Goal: Task Accomplishment & Management: Complete application form

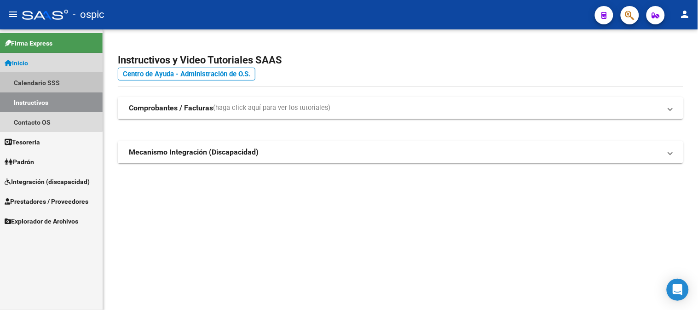
click at [37, 76] on link "Calendario SSS" at bounding box center [51, 83] width 103 height 20
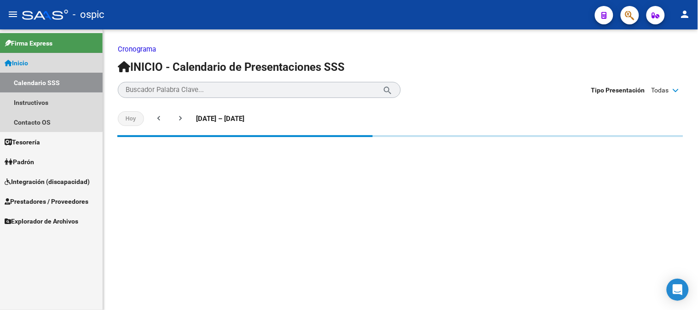
click at [34, 66] on link "Inicio" at bounding box center [51, 63] width 103 height 20
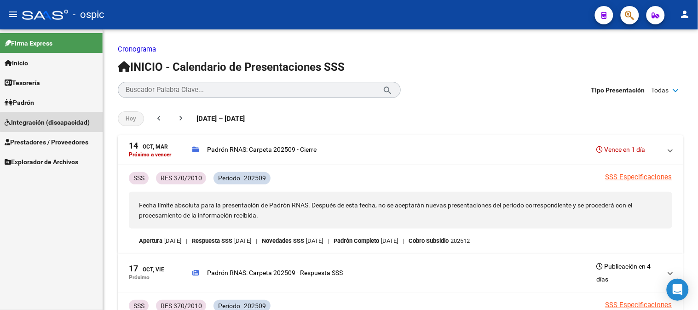
click at [52, 122] on span "Integración (discapacidad)" at bounding box center [47, 122] width 85 height 10
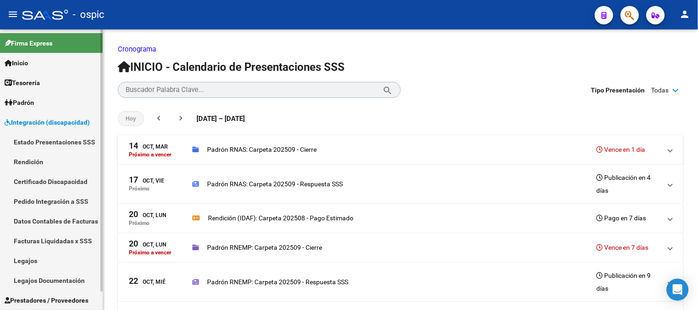
click at [42, 123] on span "Integración (discapacidad)" at bounding box center [47, 122] width 85 height 10
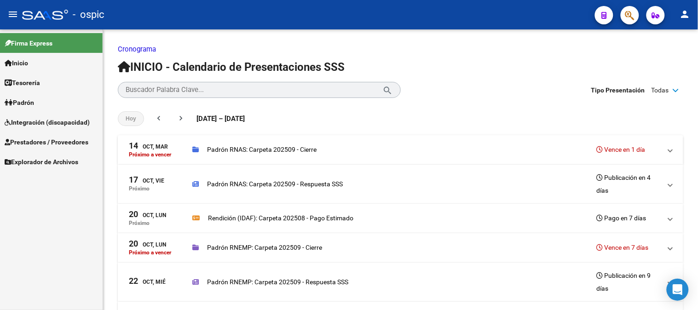
click at [39, 141] on span "Prestadores / Proveedores" at bounding box center [47, 142] width 84 height 10
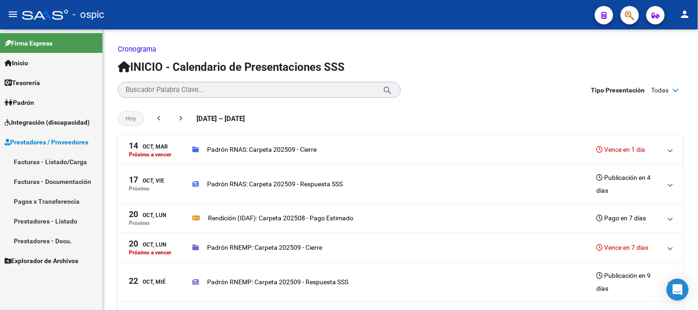
click at [36, 167] on link "Facturas - Listado/Carga" at bounding box center [51, 162] width 103 height 20
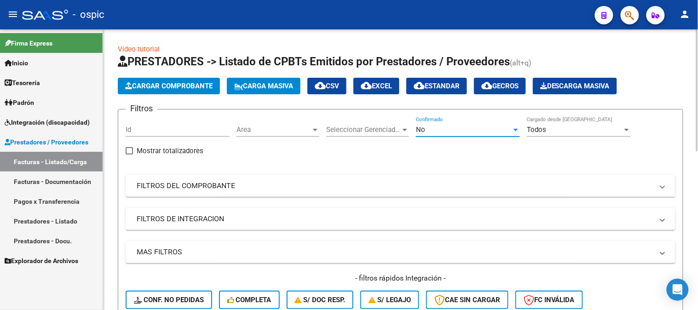
click at [438, 130] on div "No" at bounding box center [464, 130] width 96 height 8
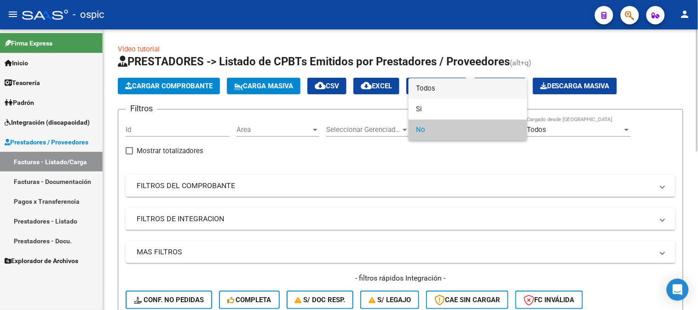
drag, startPoint x: 436, startPoint y: 87, endPoint x: 411, endPoint y: 98, distance: 27.7
click at [434, 87] on span "Todos" at bounding box center [468, 88] width 104 height 21
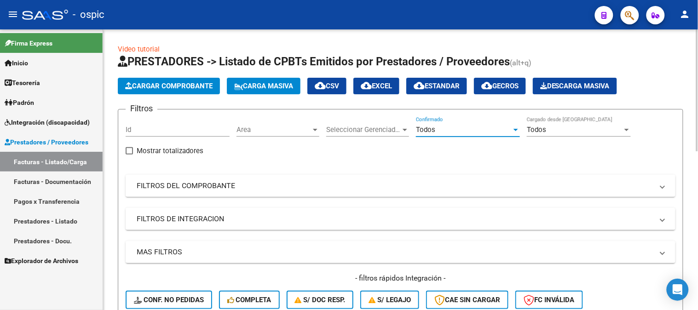
click at [187, 185] on mat-panel-title "FILTROS DEL COMPROBANTE" at bounding box center [395, 186] width 517 height 10
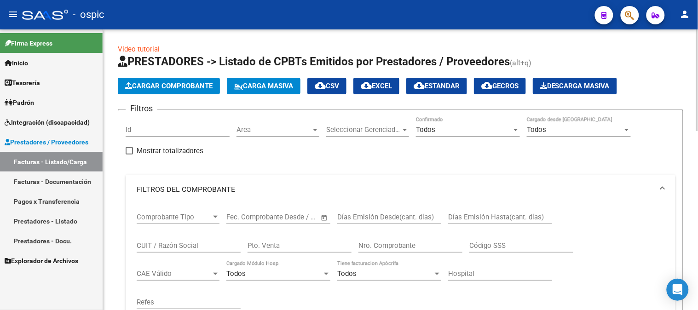
click at [315, 245] on input "Pto. Venta" at bounding box center [300, 246] width 104 height 8
click at [435, 133] on div "Todos" at bounding box center [464, 130] width 96 height 8
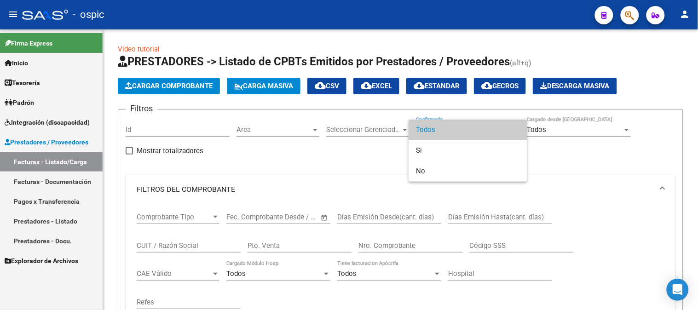
click at [426, 134] on span "Todos" at bounding box center [468, 130] width 104 height 21
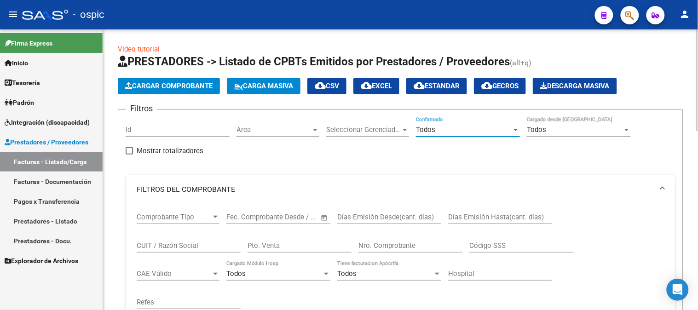
click at [301, 250] on input "Pto. Venta" at bounding box center [300, 246] width 104 height 8
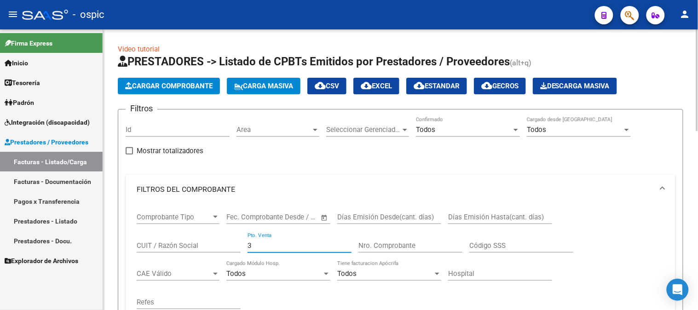
type input "3"
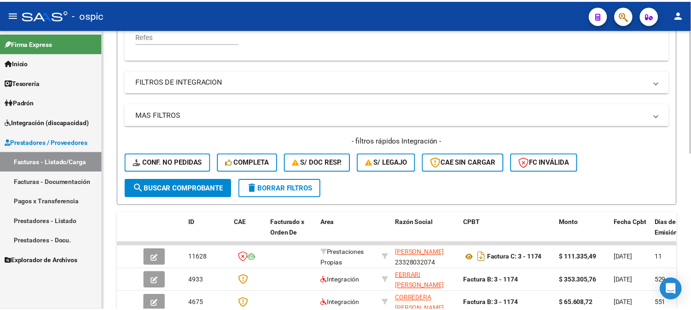
scroll to position [356, 0]
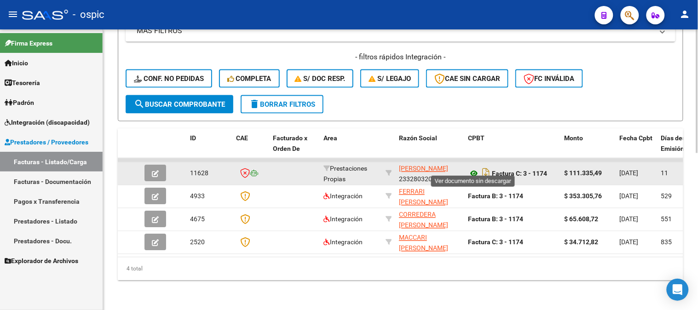
type input "1173"
click at [475, 168] on icon at bounding box center [474, 173] width 12 height 11
click at [150, 168] on button "button" at bounding box center [156, 173] width 22 height 17
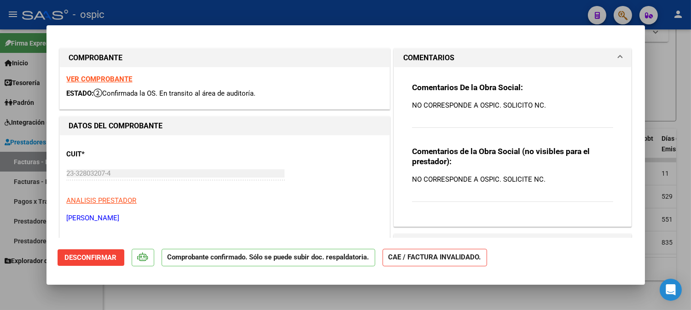
click at [94, 259] on span "Desconfirmar" at bounding box center [91, 258] width 52 height 8
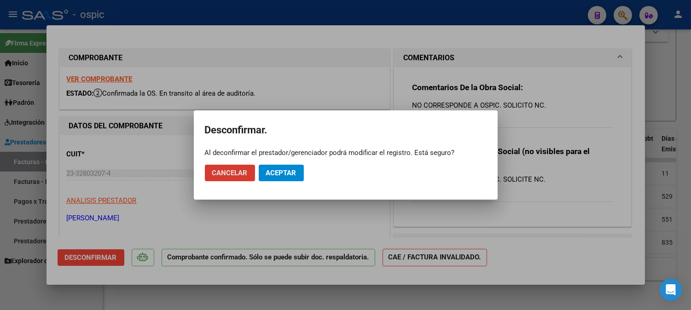
click at [298, 174] on button "Aceptar" at bounding box center [281, 173] width 45 height 17
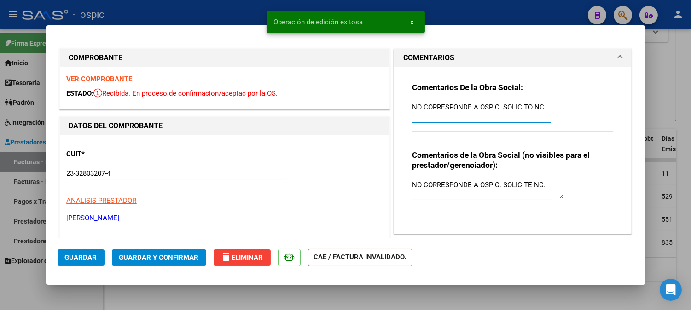
drag, startPoint x: 498, startPoint y: 107, endPoint x: 544, endPoint y: 107, distance: 46.0
click at [544, 107] on textarea "NO CORRESPONDE A OSPIC. SOLICITO NC." at bounding box center [488, 111] width 152 height 18
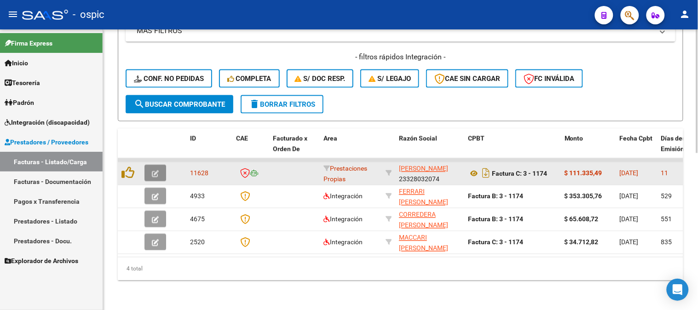
click at [154, 171] on icon "button" at bounding box center [155, 174] width 7 height 7
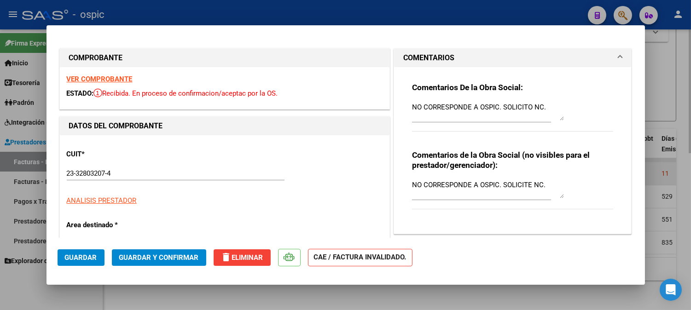
type input "$ 0,00"
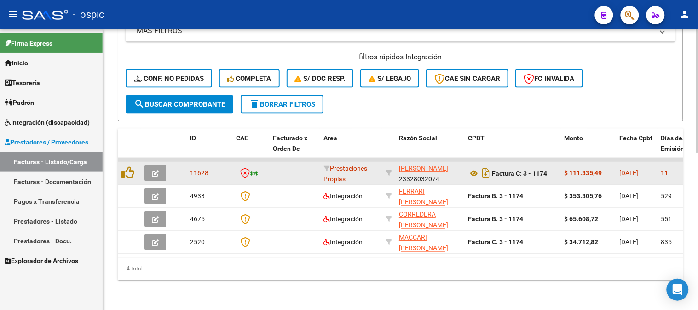
click at [153, 171] on icon "button" at bounding box center [155, 174] width 7 height 7
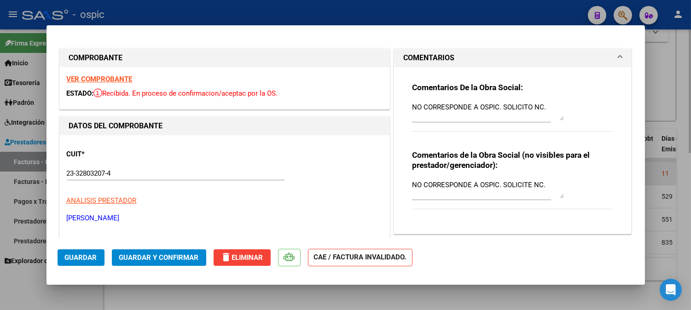
click at [544, 104] on textarea "NO CORRESPONDE A OSPIC. SOLICITO NC." at bounding box center [488, 111] width 152 height 18
type textarea "NO CORRESPONDE A OSPIC."
click at [550, 189] on textarea "NO CORRESPONDE A OSPIC. SOLICITE NC." at bounding box center [488, 189] width 152 height 18
type textarea "NO CORRESPONDE A OSPIC."
click at [157, 254] on span "Guardar y Confirmar" at bounding box center [159, 258] width 80 height 8
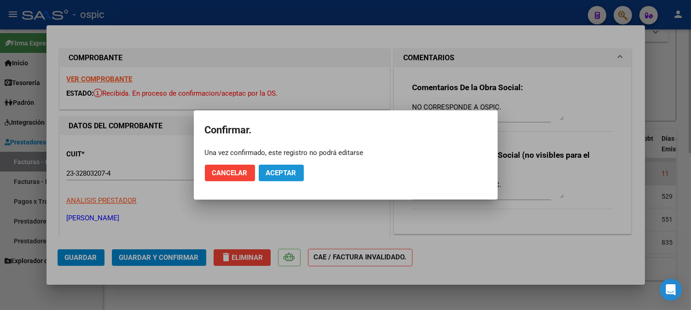
click at [272, 171] on span "Aceptar" at bounding box center [281, 173] width 30 height 8
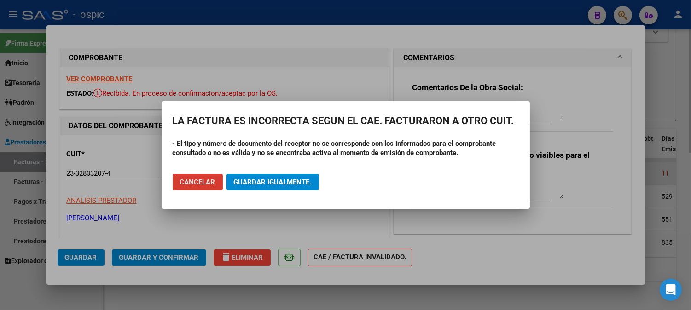
click at [268, 181] on span "Guardar igualmente." at bounding box center [273, 182] width 78 height 8
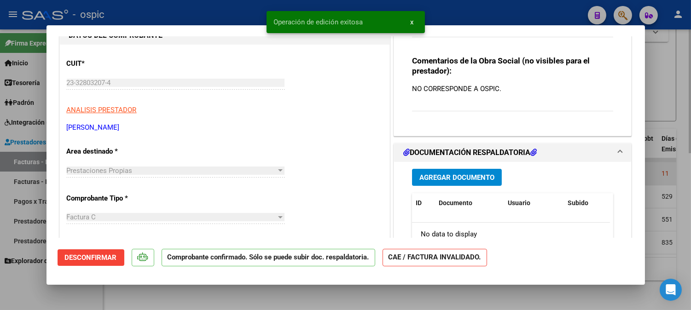
scroll to position [102, 0]
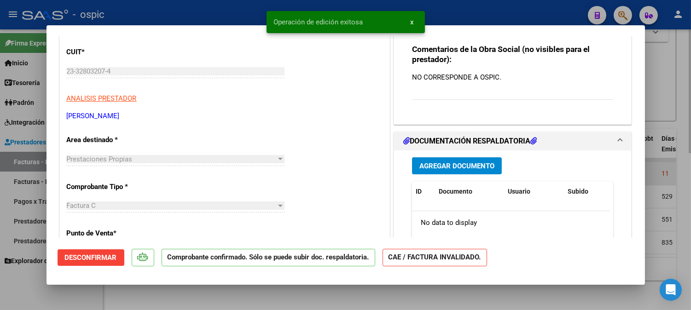
type input "$ 0,00"
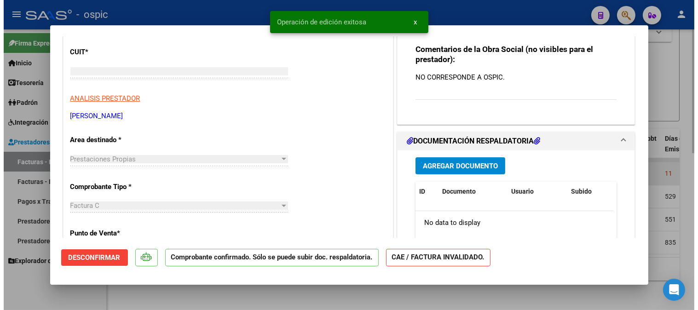
scroll to position [118, 0]
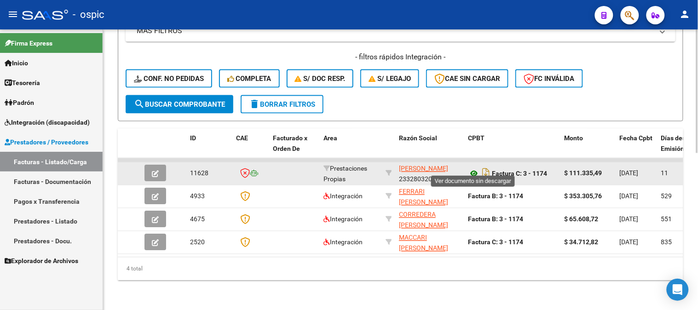
click at [476, 168] on icon at bounding box center [474, 173] width 12 height 11
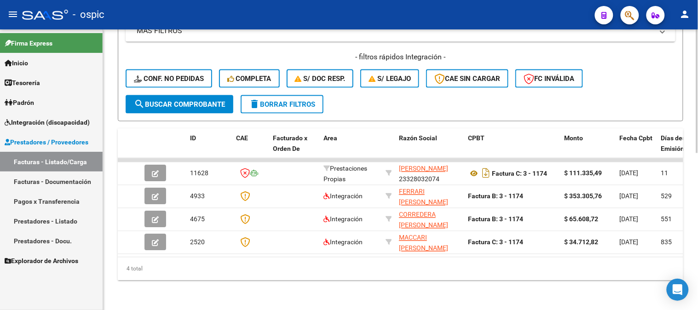
click at [303, 95] on button "delete Borrar Filtros" at bounding box center [282, 104] width 83 height 18
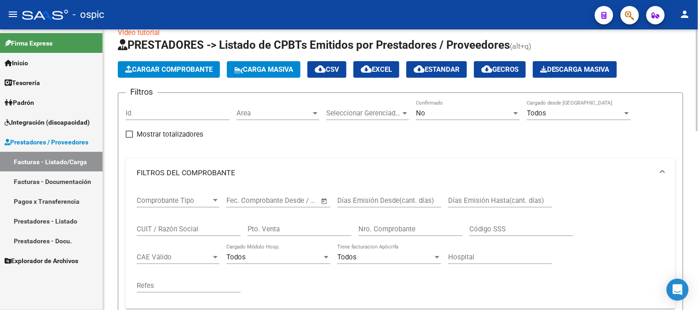
scroll to position [0, 0]
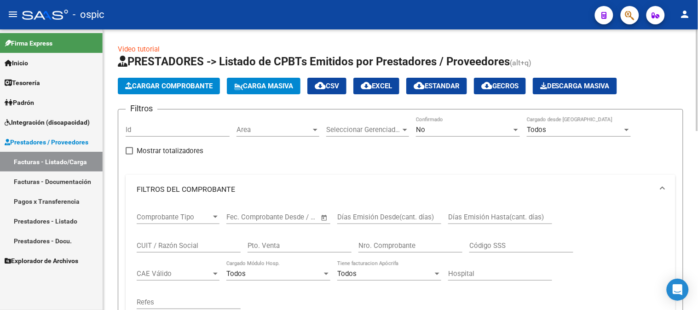
click at [429, 126] on div "No" at bounding box center [464, 130] width 96 height 8
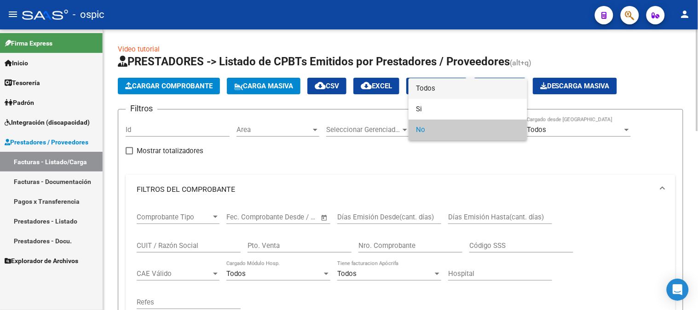
drag, startPoint x: 431, startPoint y: 83, endPoint x: 213, endPoint y: 218, distance: 256.5
click at [428, 83] on span "Todos" at bounding box center [468, 88] width 104 height 21
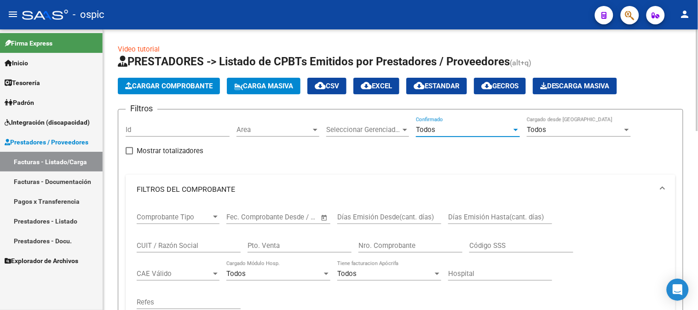
click at [189, 252] on div "CUIT / Razón Social" at bounding box center [189, 243] width 104 height 20
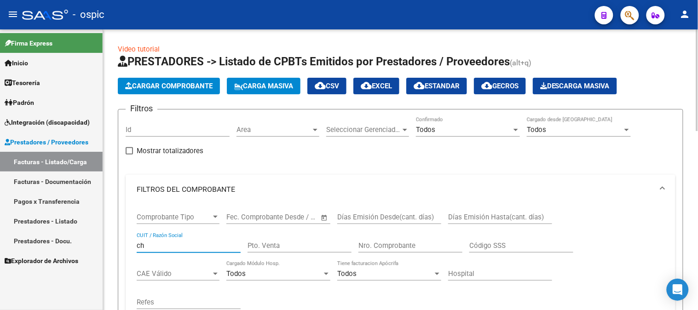
type input "c"
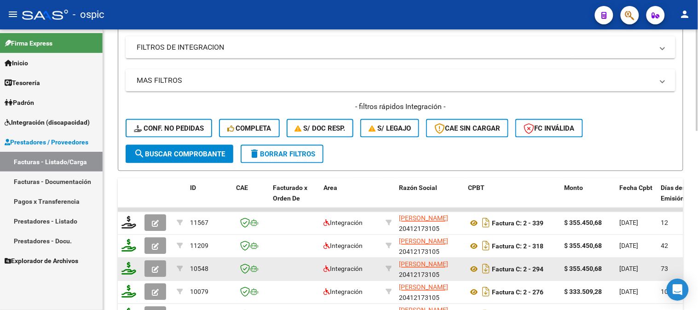
scroll to position [358, 0]
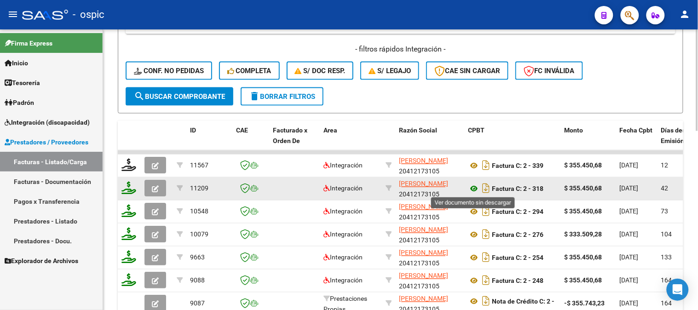
type input "[PERSON_NAME]"
click at [475, 185] on icon at bounding box center [474, 189] width 12 height 11
